Goal: Find contact information: Obtain details needed to contact an individual or organization

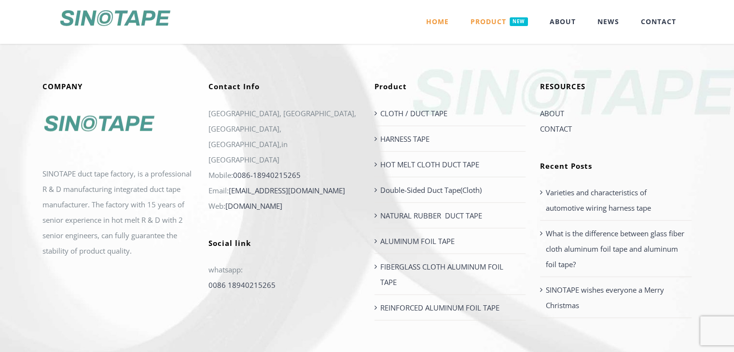
scroll to position [1939, 0]
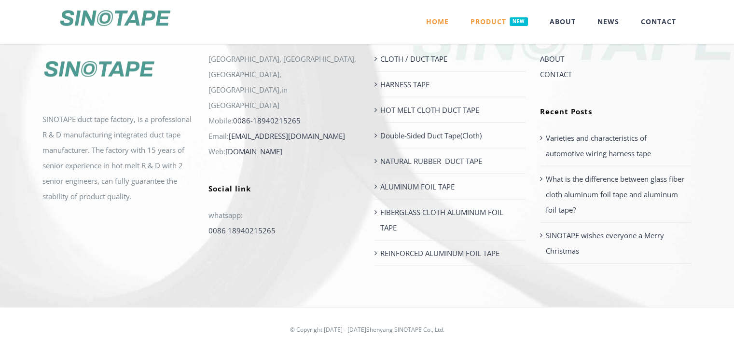
click at [162, 215] on div "COMPANY SINOTAPE duct tape factory, is a professional R & D manufacturing integ…" at bounding box center [366, 147] width 663 height 240
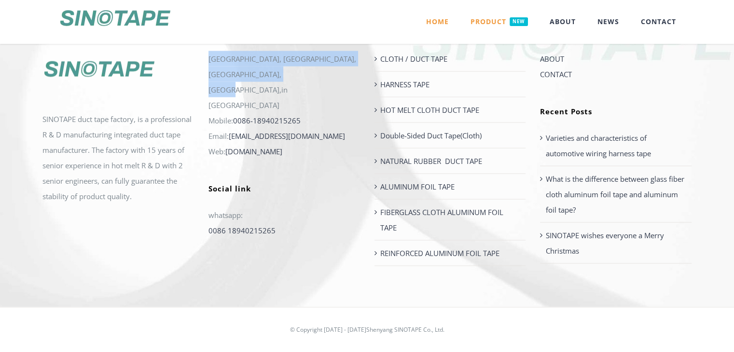
drag, startPoint x: 272, startPoint y: 80, endPoint x: 206, endPoint y: 59, distance: 69.8
click at [206, 59] on div "Contact Info Industrial Park, Sujiatun District, Shenyang, Liaoning,in China Mo…" at bounding box center [284, 133] width 166 height 212
copy p "[GEOGRAPHIC_DATA], [GEOGRAPHIC_DATA], [GEOGRAPHIC_DATA], [GEOGRAPHIC_DATA],in […"
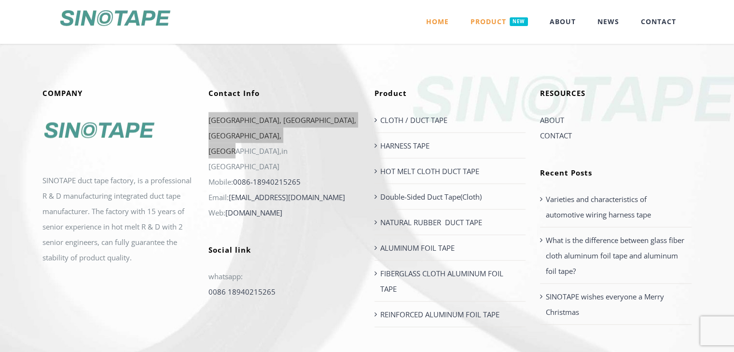
scroll to position [1876, 0]
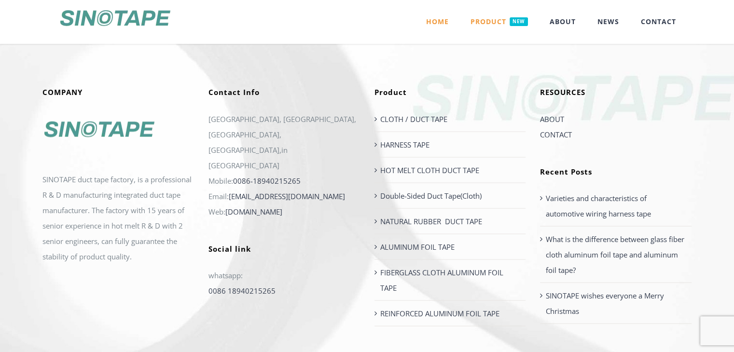
click at [311, 276] on div "COMPANY SINOTAPE duct tape factory, is a professional R & D manufacturing integ…" at bounding box center [366, 207] width 663 height 240
click at [465, 283] on link "FIBERGLASS CLOTH ALUMINUM FOIL TAPE" at bounding box center [450, 280] width 141 height 31
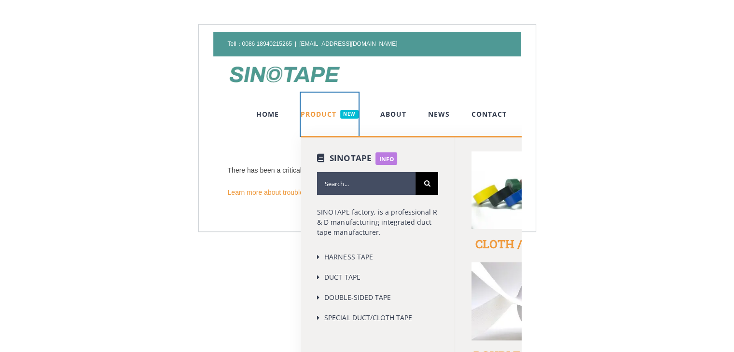
click at [308, 119] on link "PRODUCT NEW" at bounding box center [329, 114] width 57 height 43
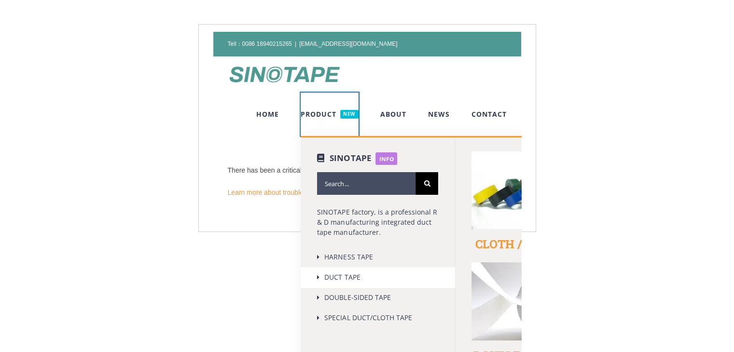
scroll to position [45, 0]
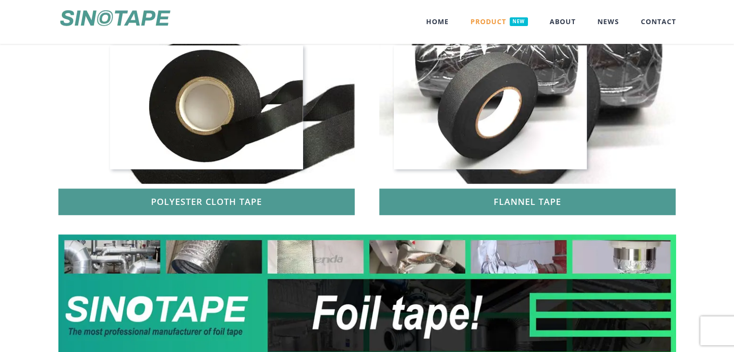
scroll to position [570, 0]
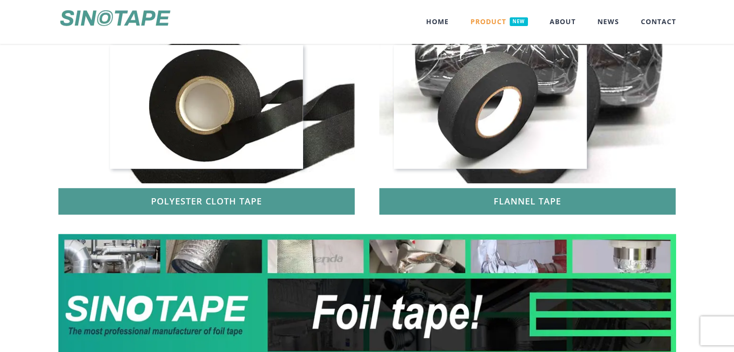
click at [388, 327] on img at bounding box center [367, 314] width 618 height 161
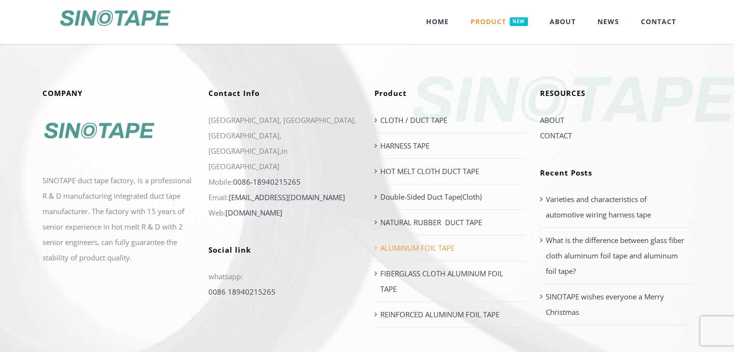
scroll to position [1086, 0]
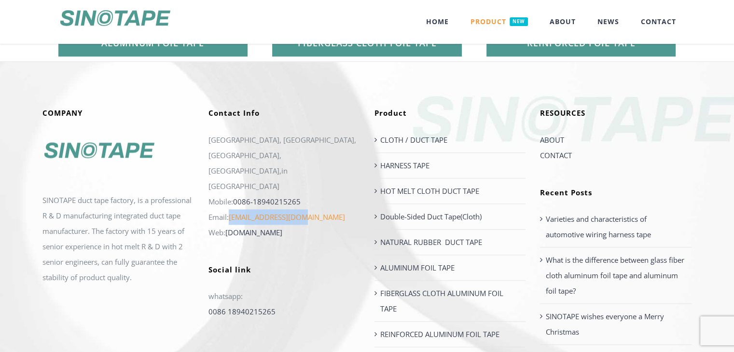
drag, startPoint x: 309, startPoint y: 179, endPoint x: 230, endPoint y: 188, distance: 79.2
click at [230, 210] on p "Email: [EMAIL_ADDRESS][DOMAIN_NAME]" at bounding box center [285, 217] width 152 height 15
copy link "[EMAIL_ADDRESS][DOMAIN_NAME]"
click at [259, 212] on link "[EMAIL_ADDRESS][DOMAIN_NAME]" at bounding box center [287, 217] width 116 height 10
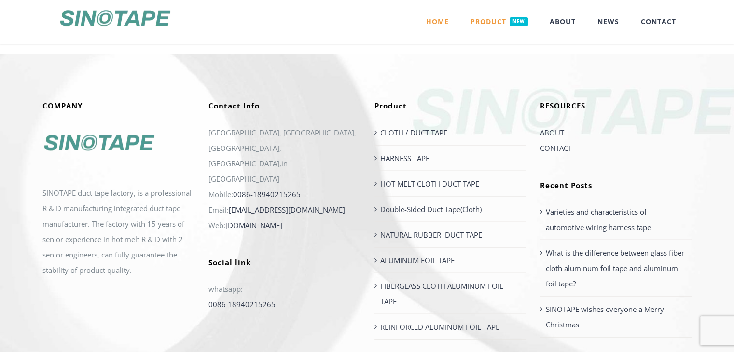
scroll to position [1939, 0]
